Goal: Browse casually: Explore the website without a specific task or goal

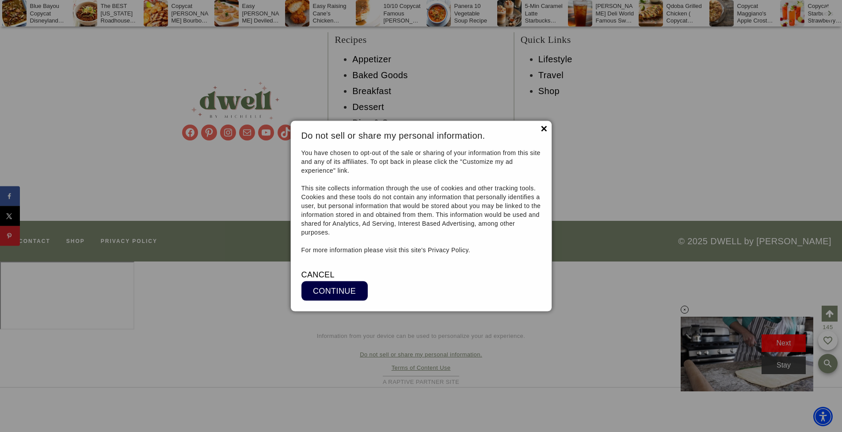
scroll to position [9593, 0]
